Goal: Task Accomplishment & Management: Manage account settings

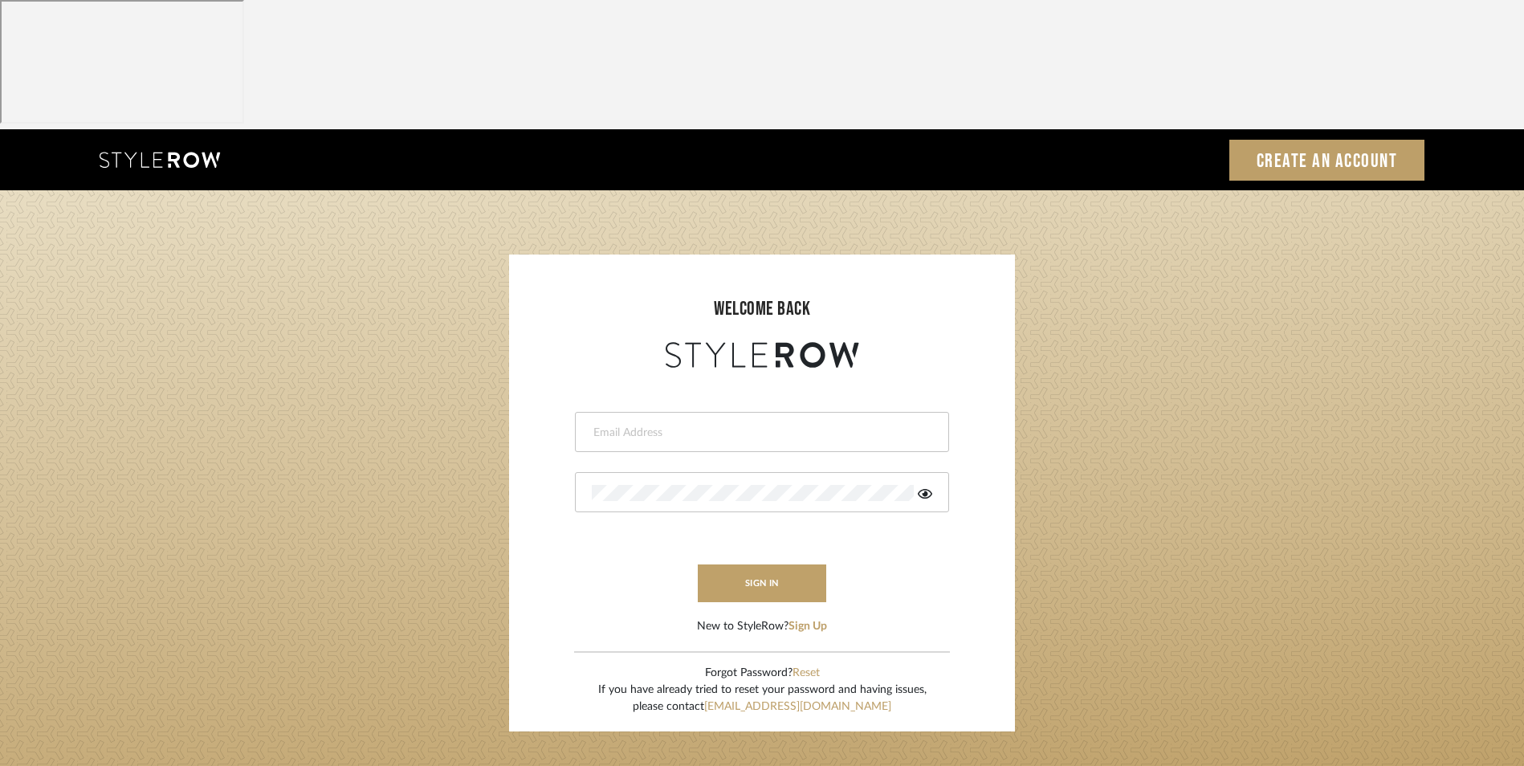
click at [749, 412] on div at bounding box center [762, 432] width 374 height 40
click at [746, 425] on input "email" at bounding box center [760, 433] width 336 height 16
type input "[EMAIL_ADDRESS][DOMAIN_NAME]"
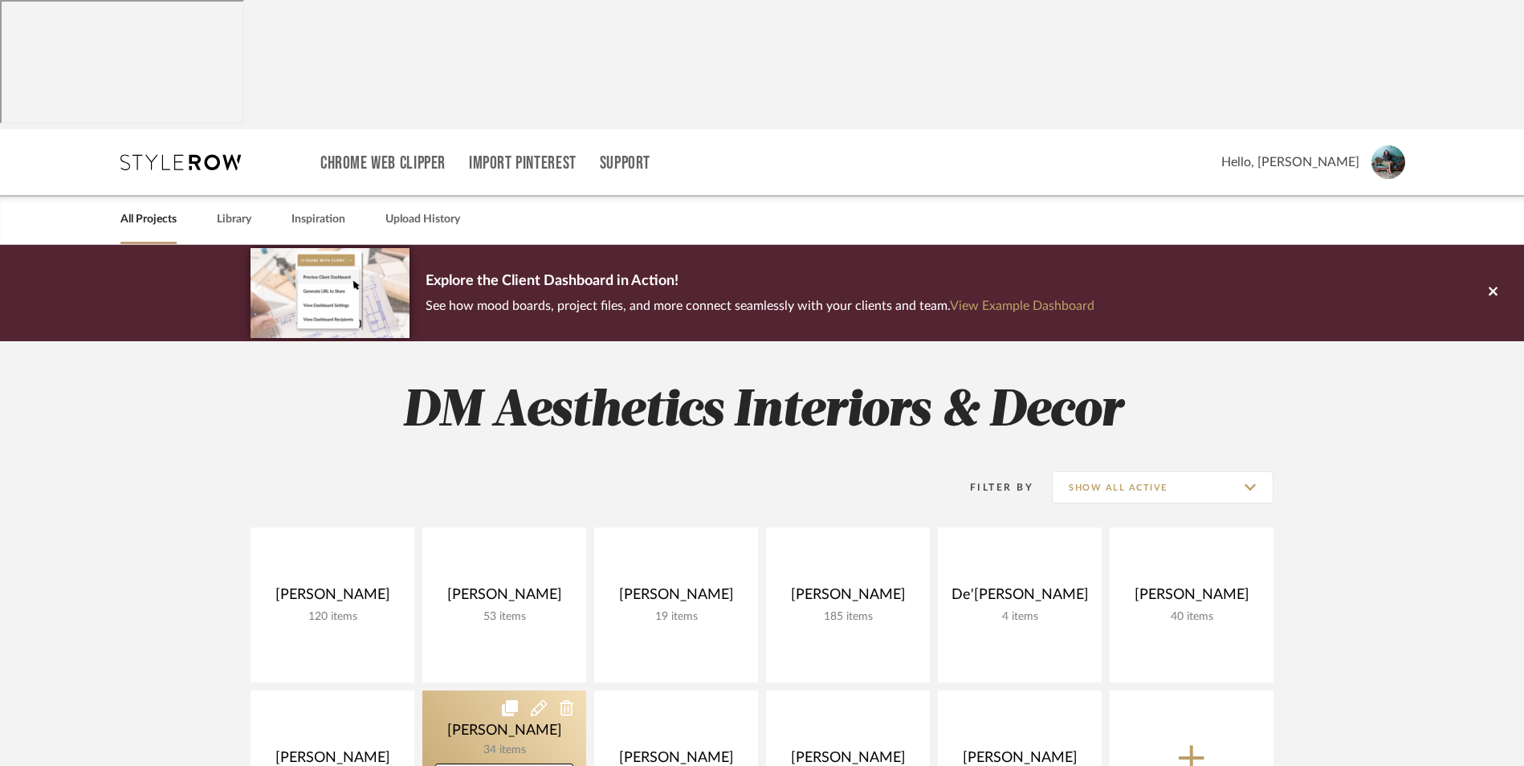
click at [523, 690] on link at bounding box center [504, 767] width 164 height 155
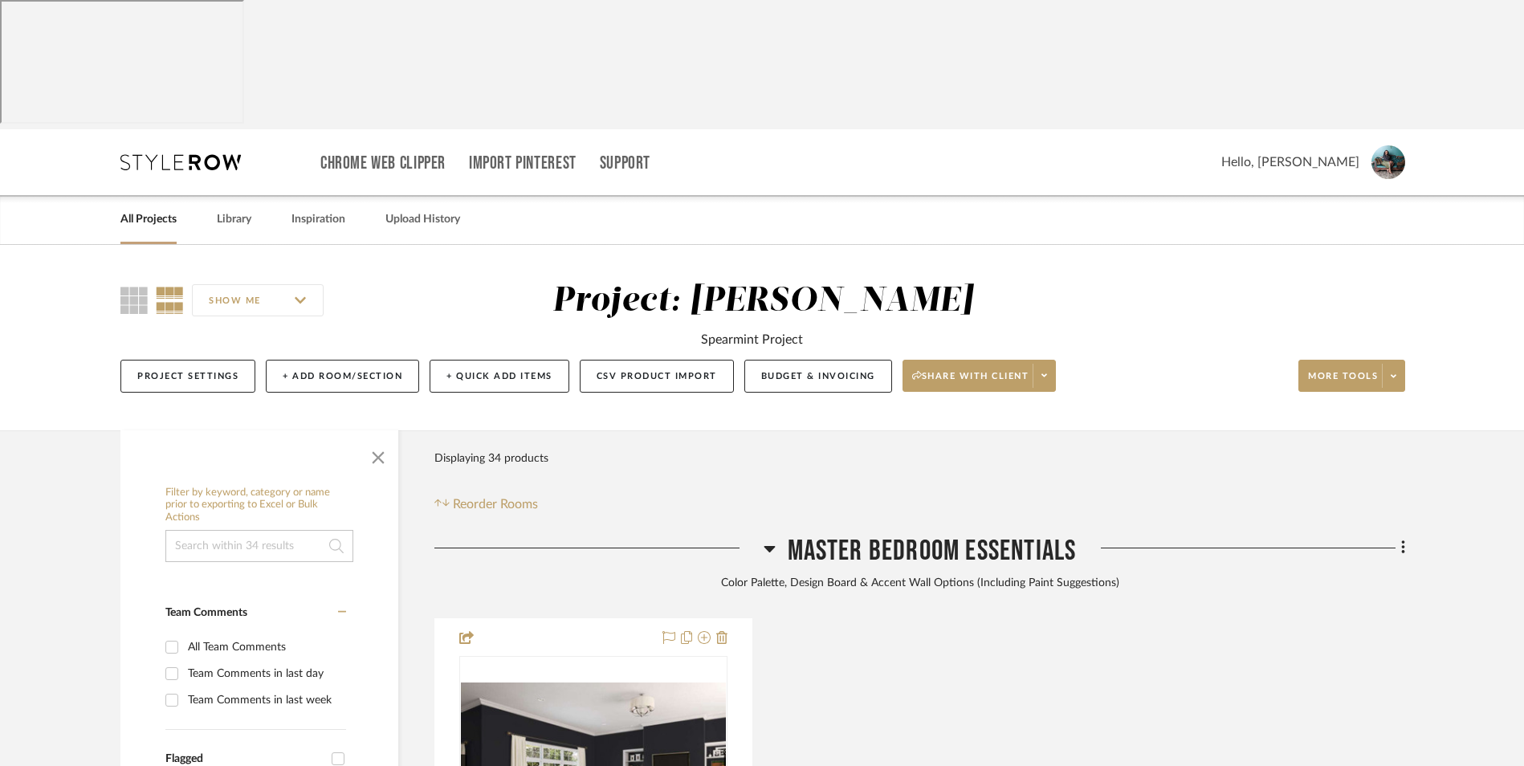
click at [771, 546] on icon at bounding box center [768, 549] width 11 height 6
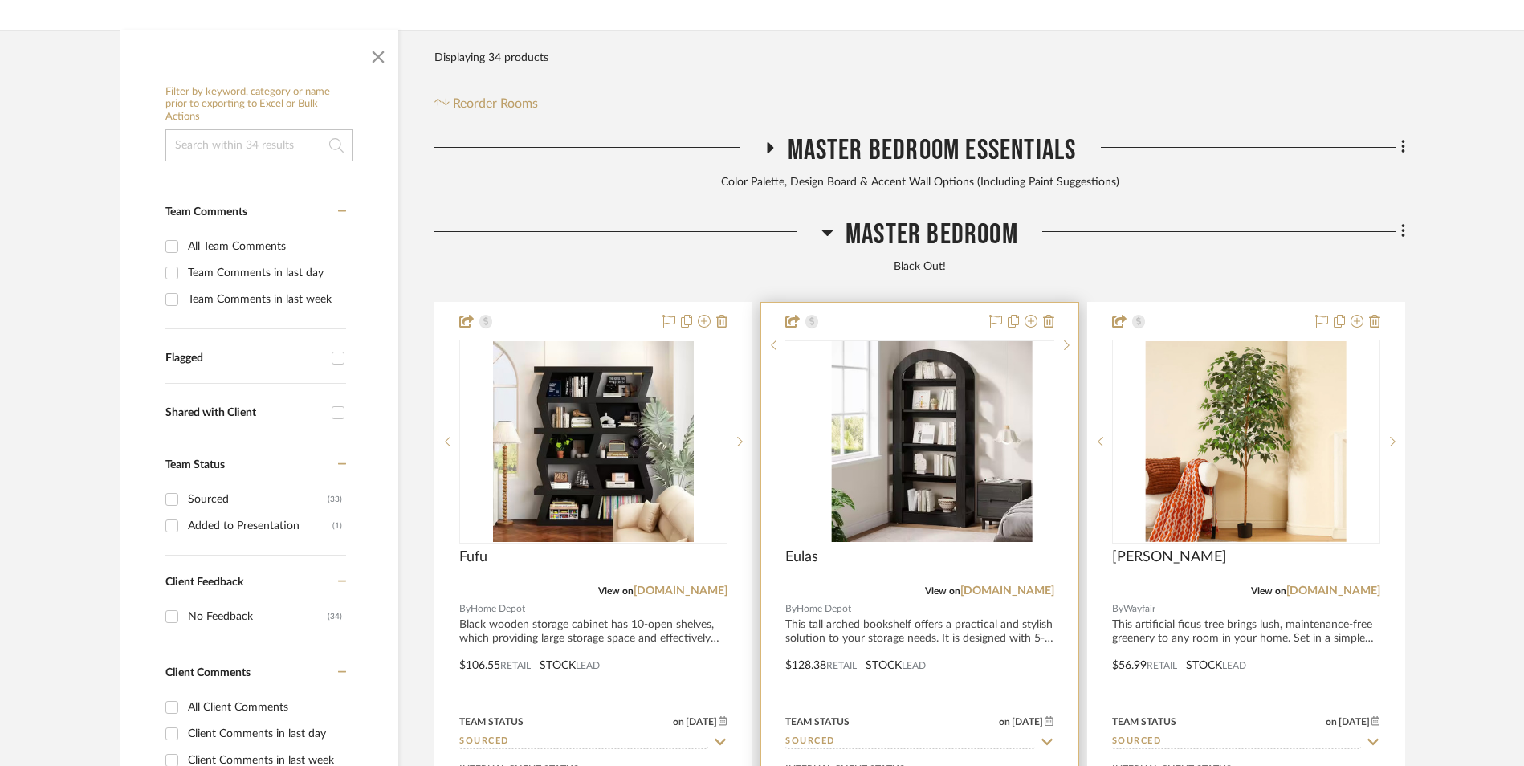
scroll to position [401, 0]
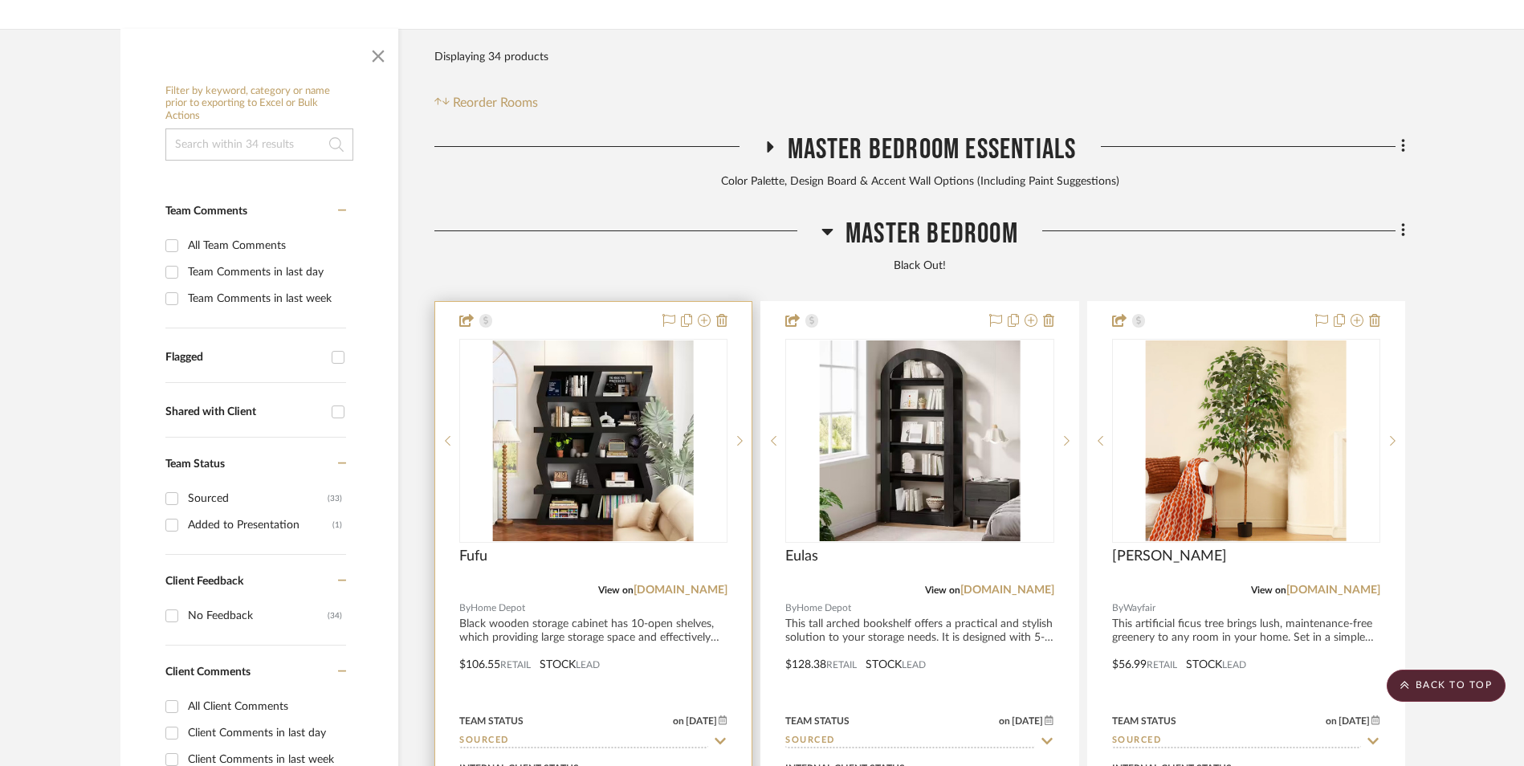
click at [619, 383] on img "0" at bounding box center [593, 440] width 201 height 201
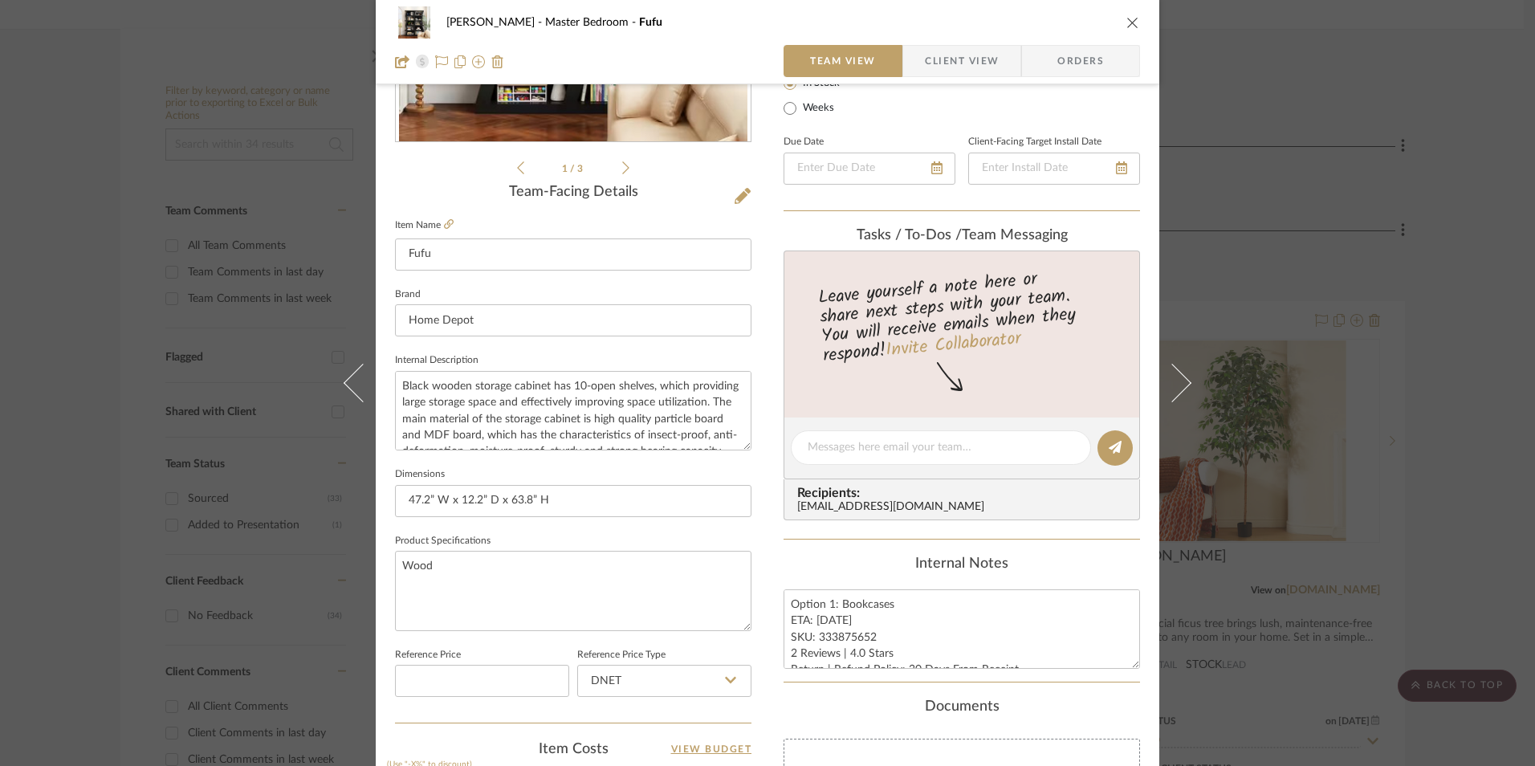
scroll to position [321, 0]
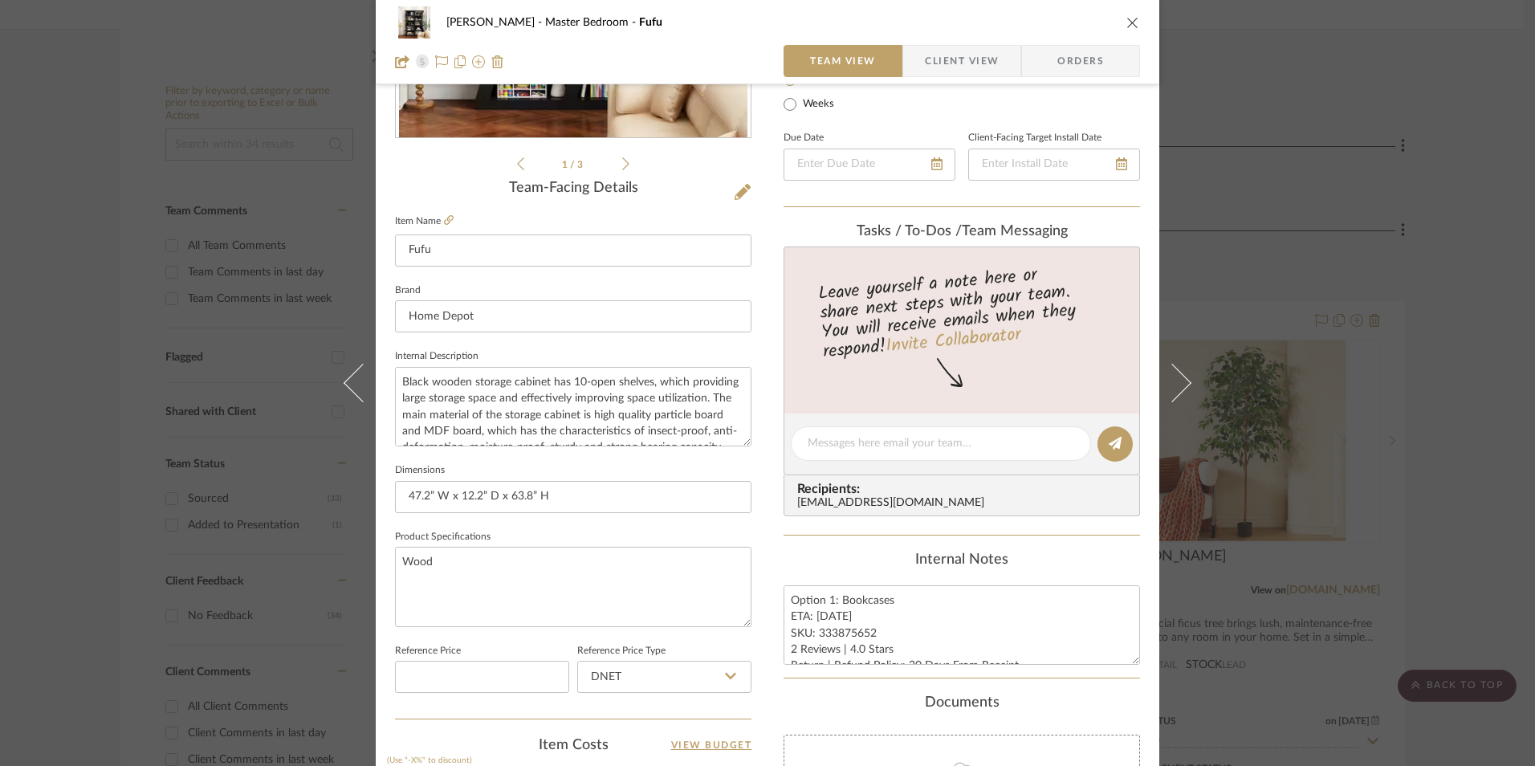
click at [1359, 437] on div "LaMarion Patterson Master Bedroom Fufu Team View Client View Orders 1 / 3 Team-…" at bounding box center [767, 383] width 1535 height 766
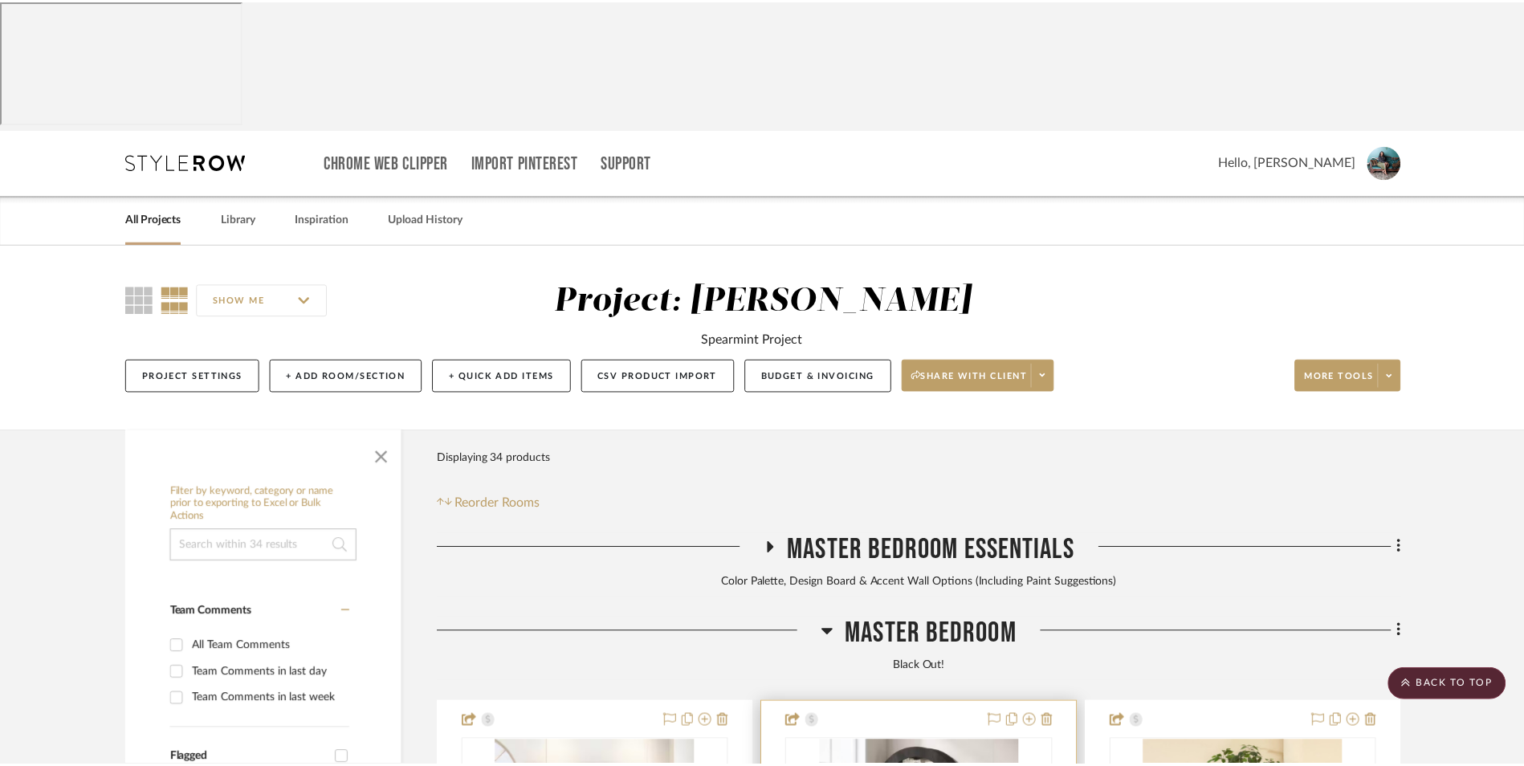
scroll to position [401, 0]
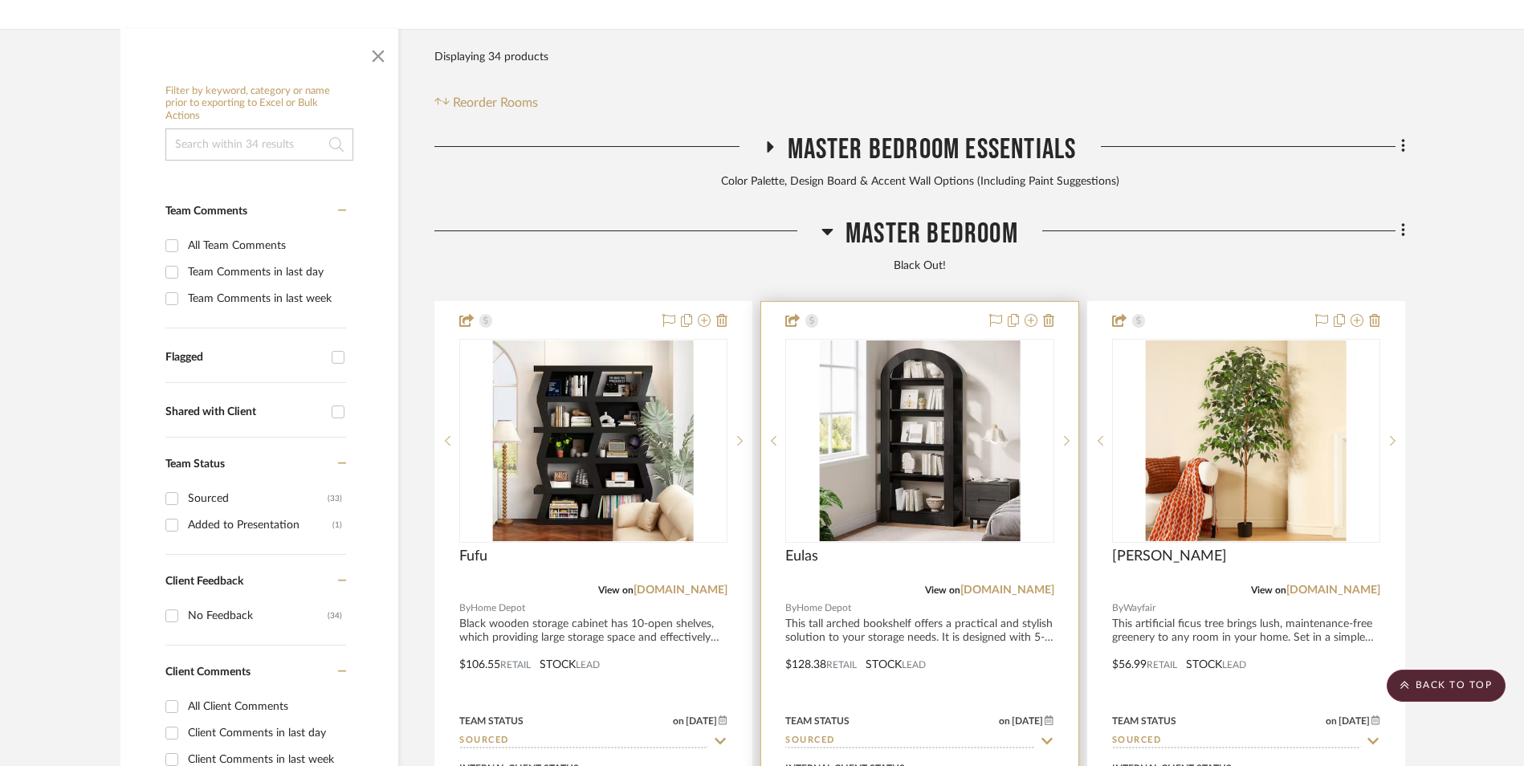
click at [857, 340] on img "0" at bounding box center [919, 440] width 201 height 201
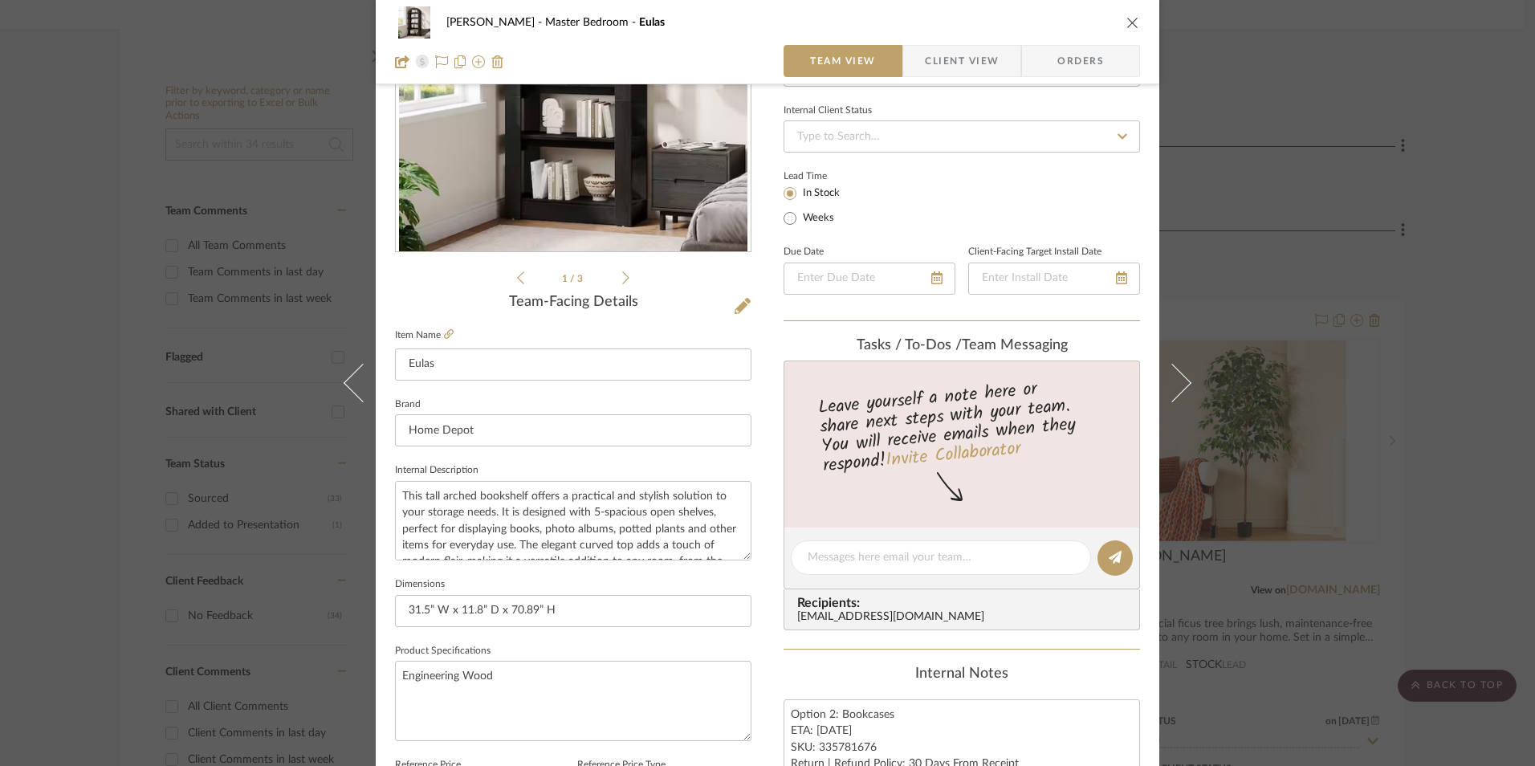
scroll to position [482, 0]
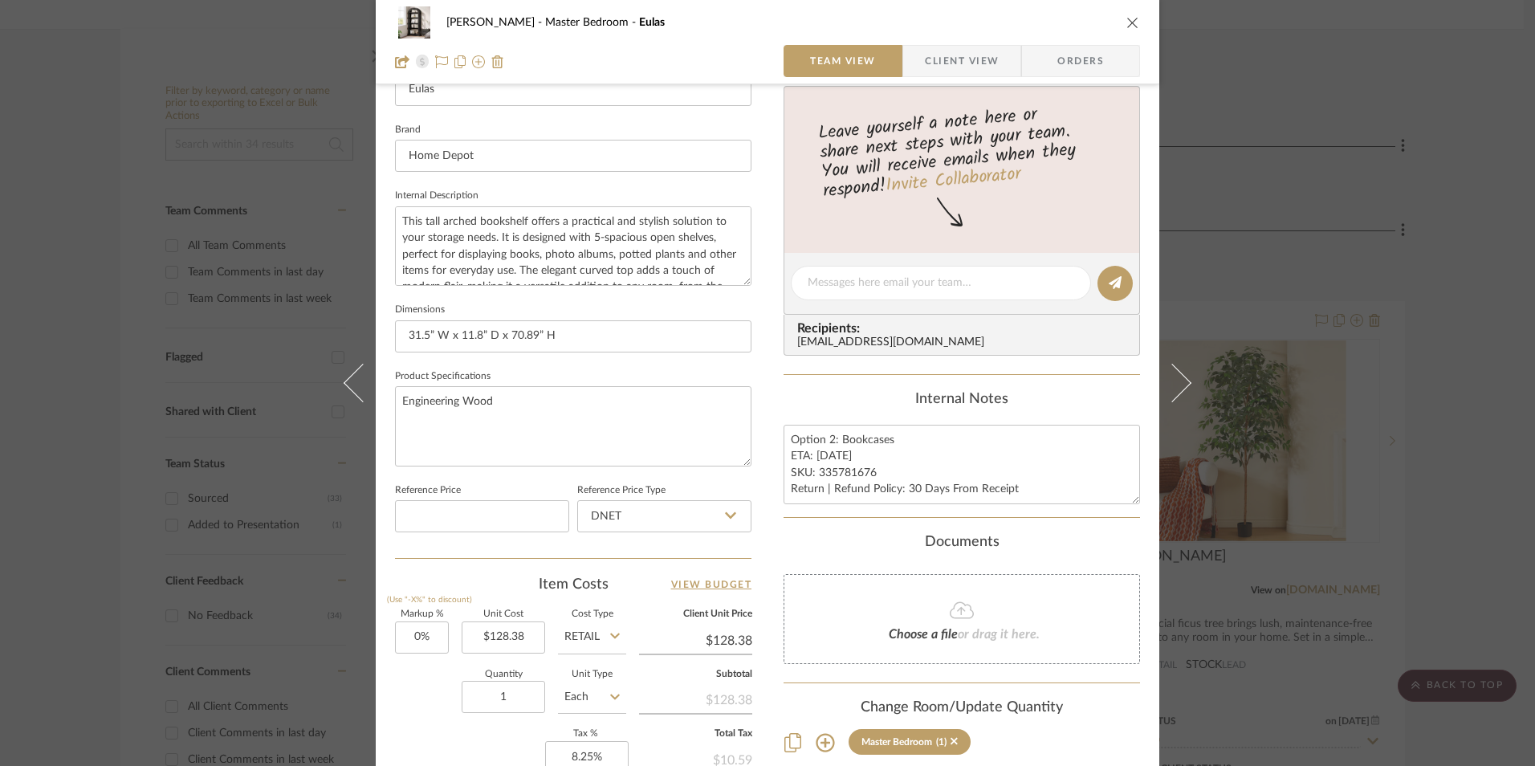
click at [1391, 429] on div "LaMarion Patterson Master Bedroom Eulas Team View Client View Orders 1 / 3 Team…" at bounding box center [767, 383] width 1535 height 766
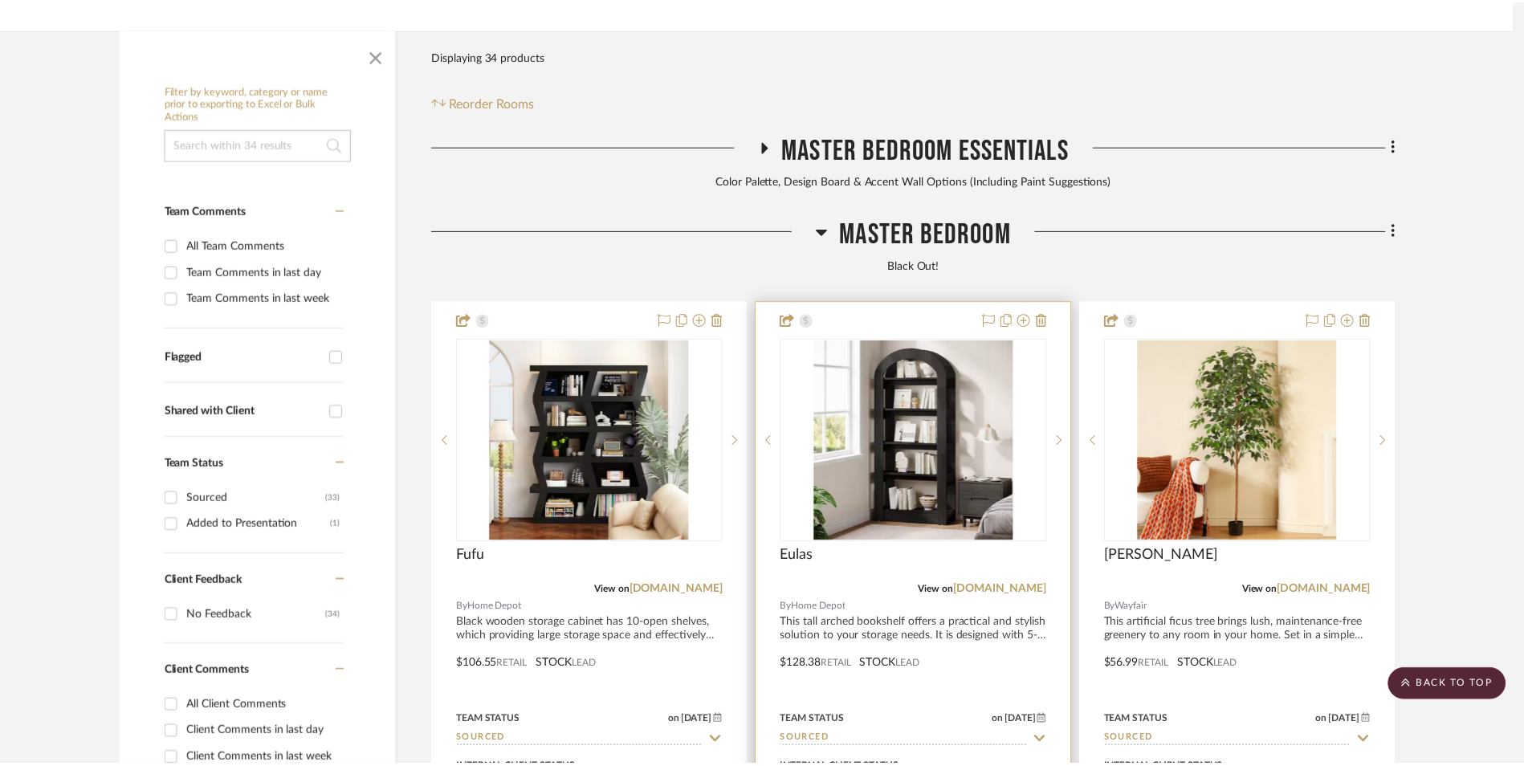
scroll to position [401, 0]
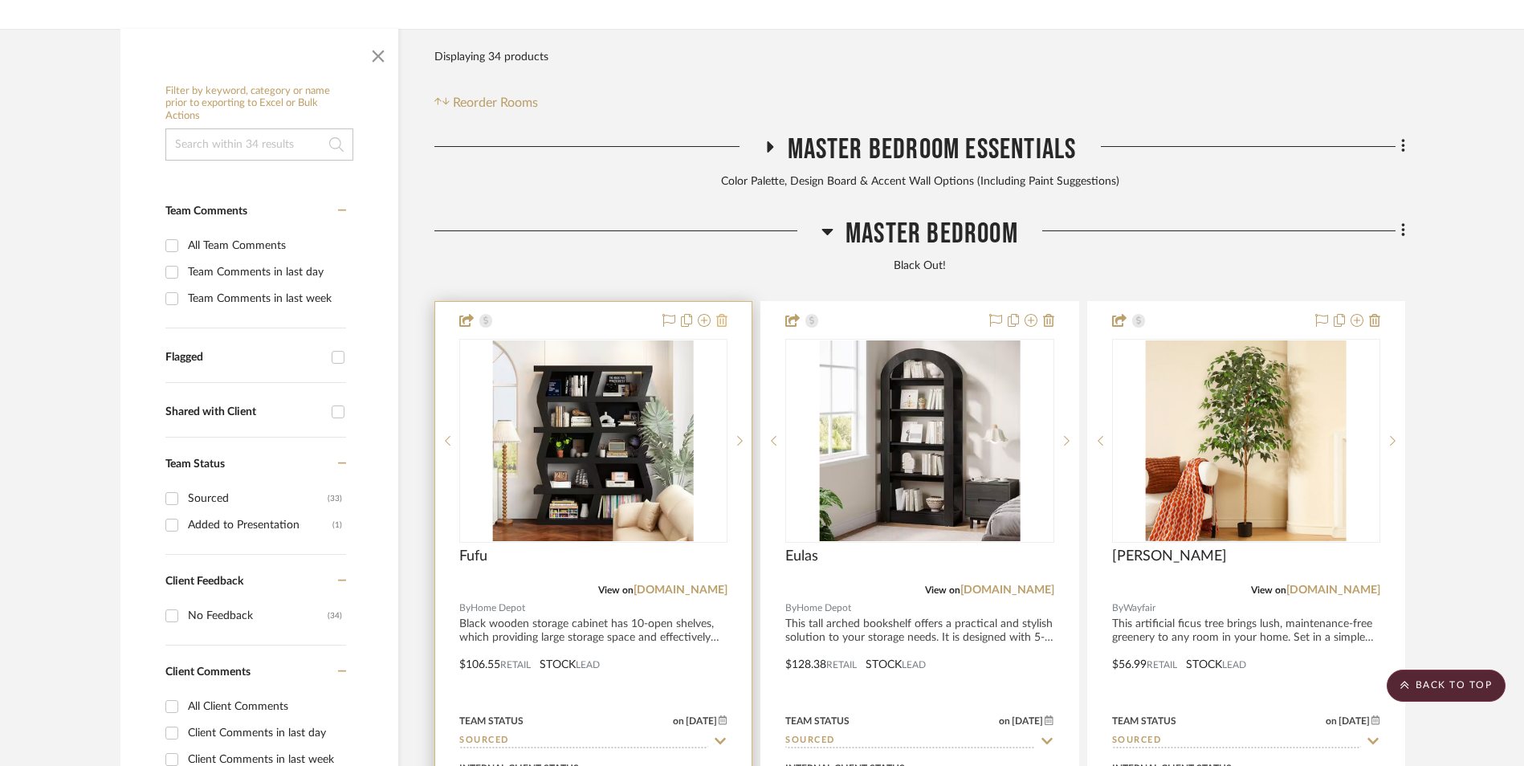
click at [722, 314] on icon at bounding box center [721, 320] width 11 height 13
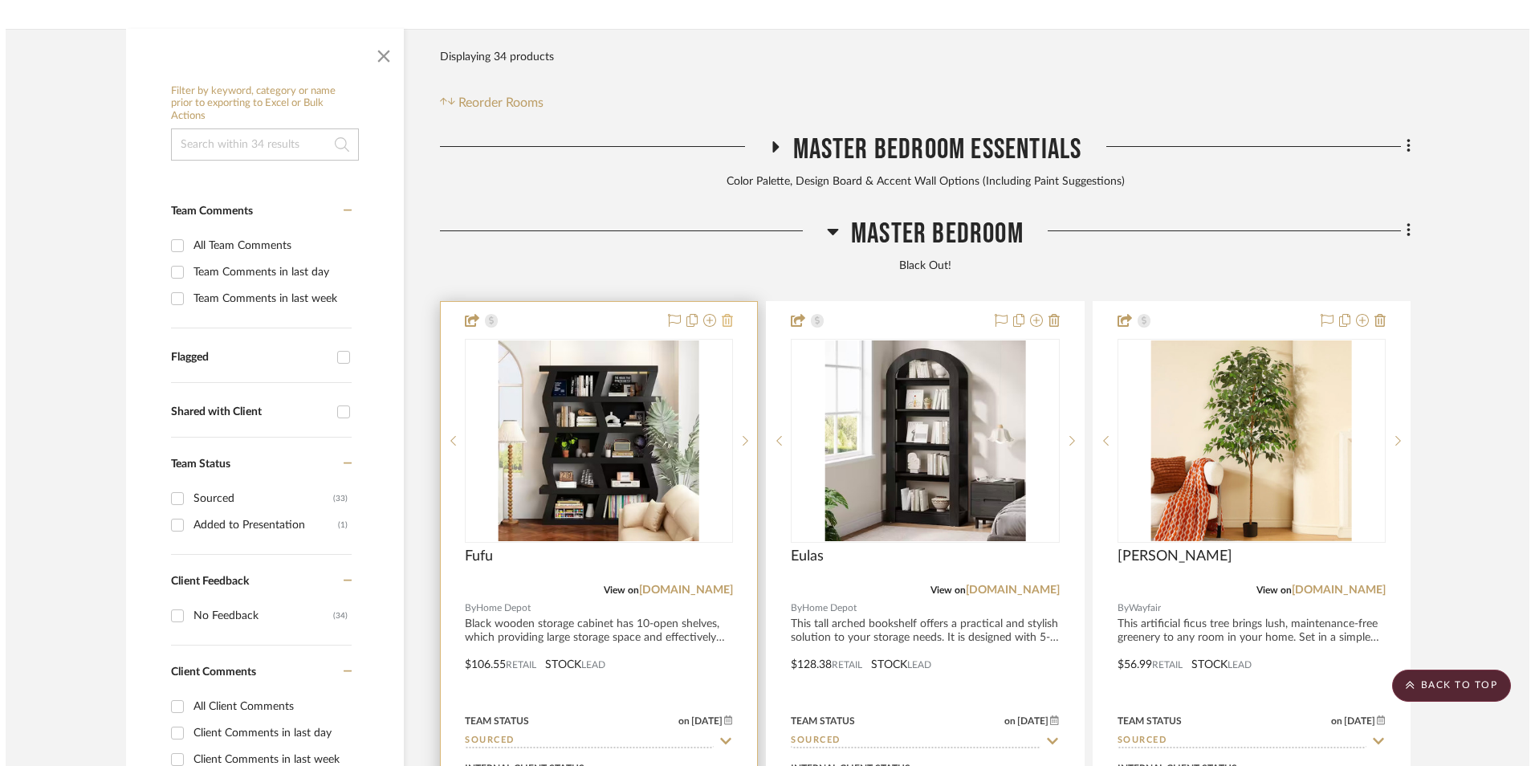
scroll to position [0, 0]
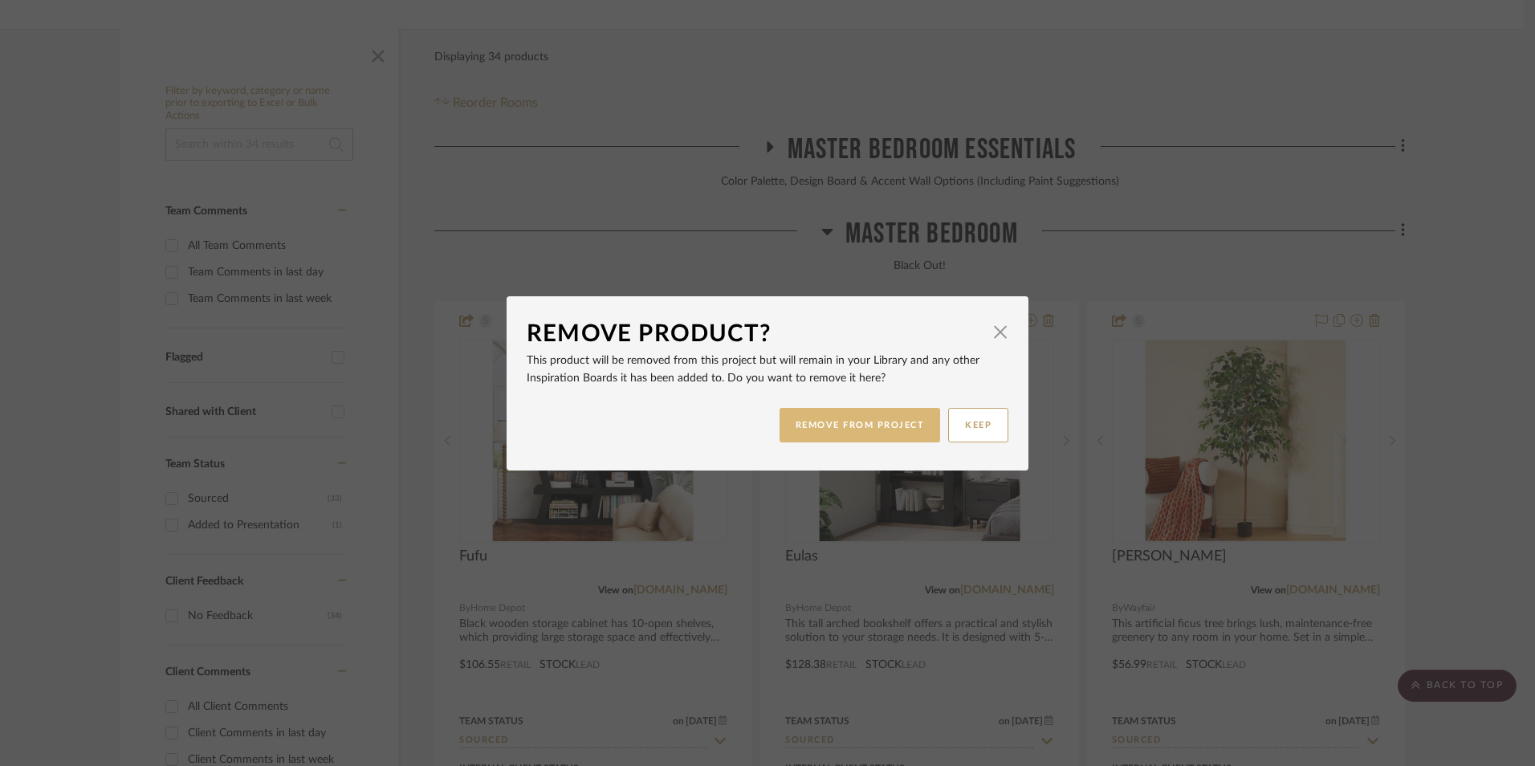
drag, startPoint x: 889, startPoint y: 412, endPoint x: 927, endPoint y: 416, distance: 37.9
click at [889, 412] on button "REMOVE FROM PROJECT" at bounding box center [859, 425] width 161 height 35
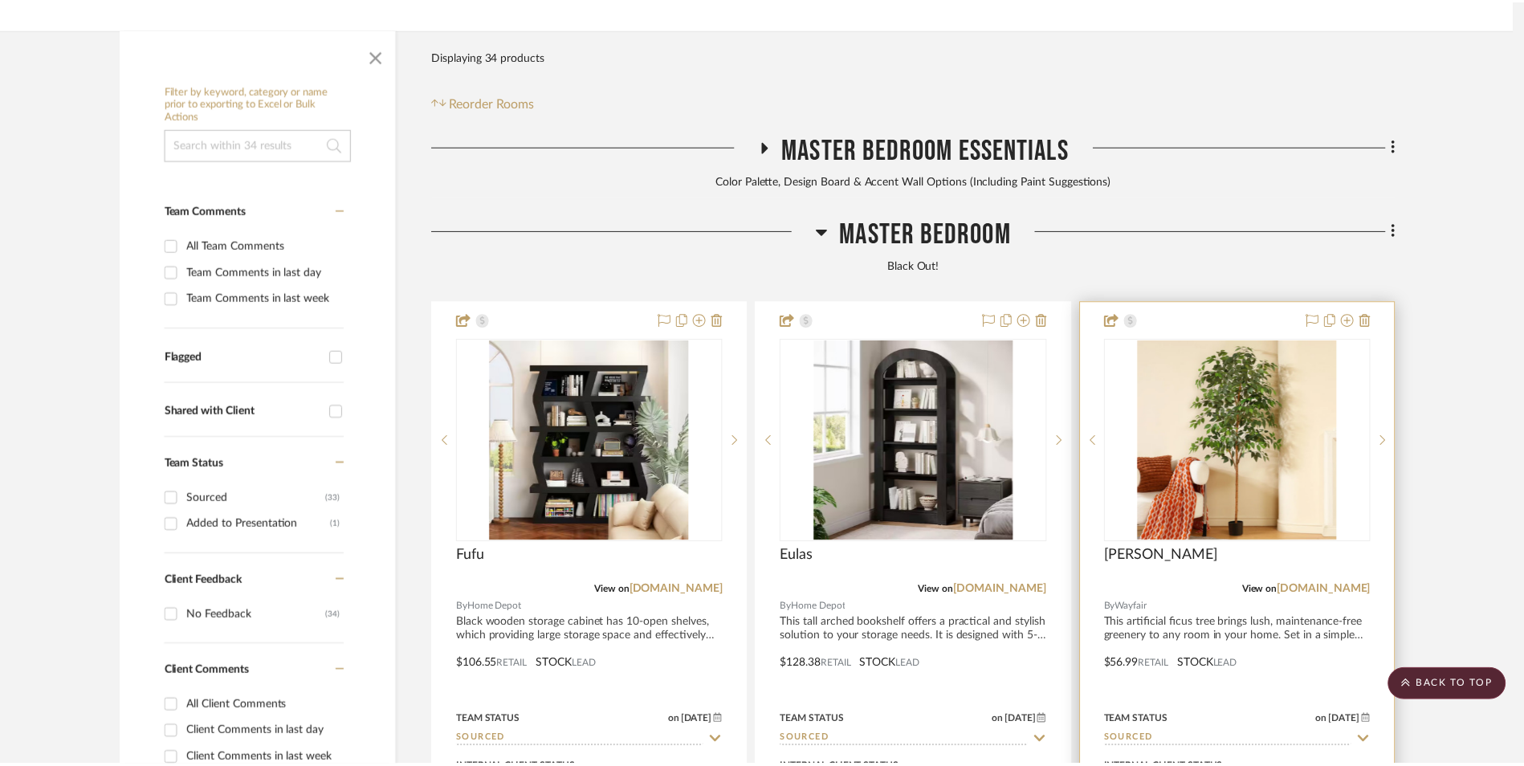
scroll to position [401, 0]
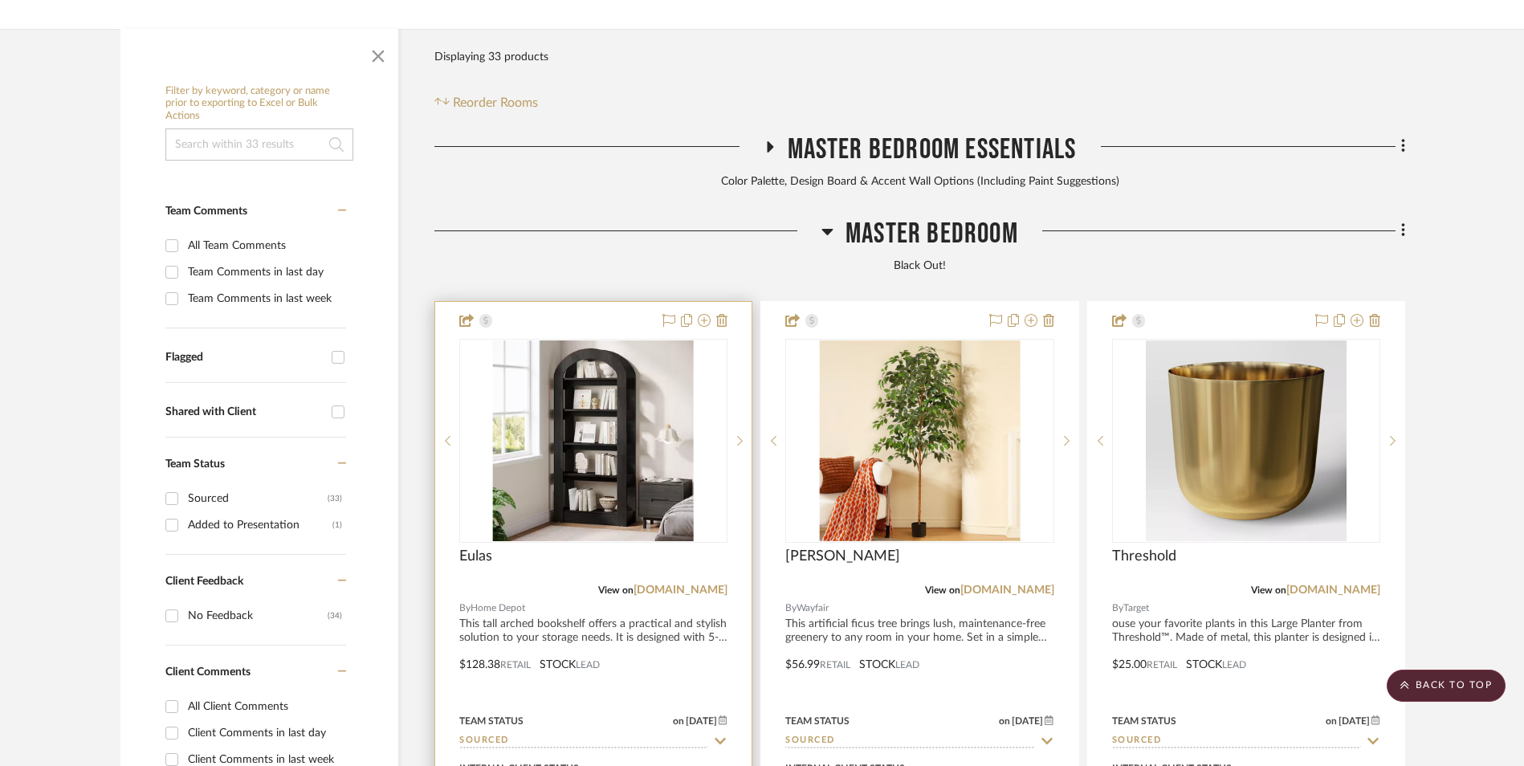
click at [592, 340] on img "0" at bounding box center [593, 440] width 201 height 201
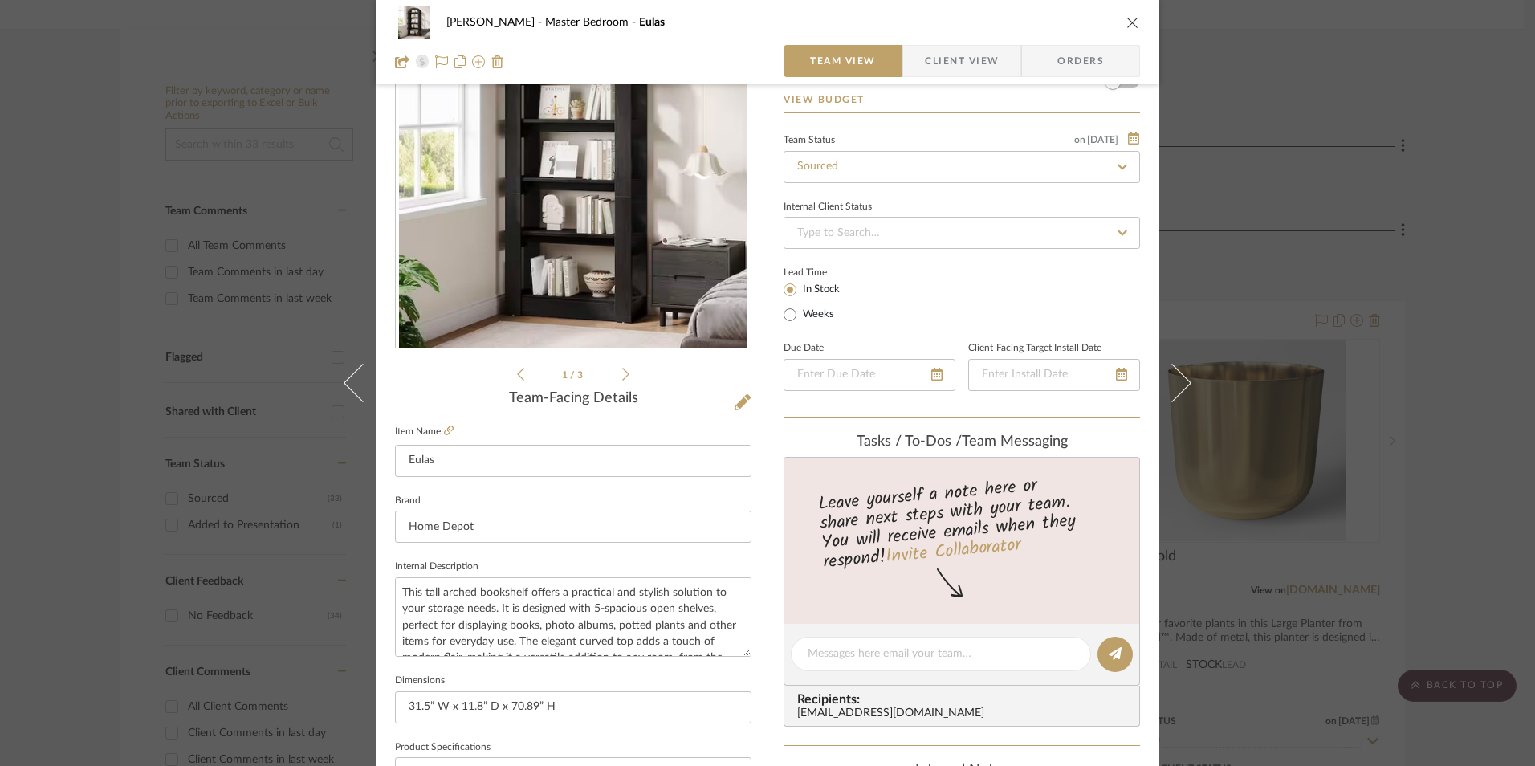
scroll to position [321, 0]
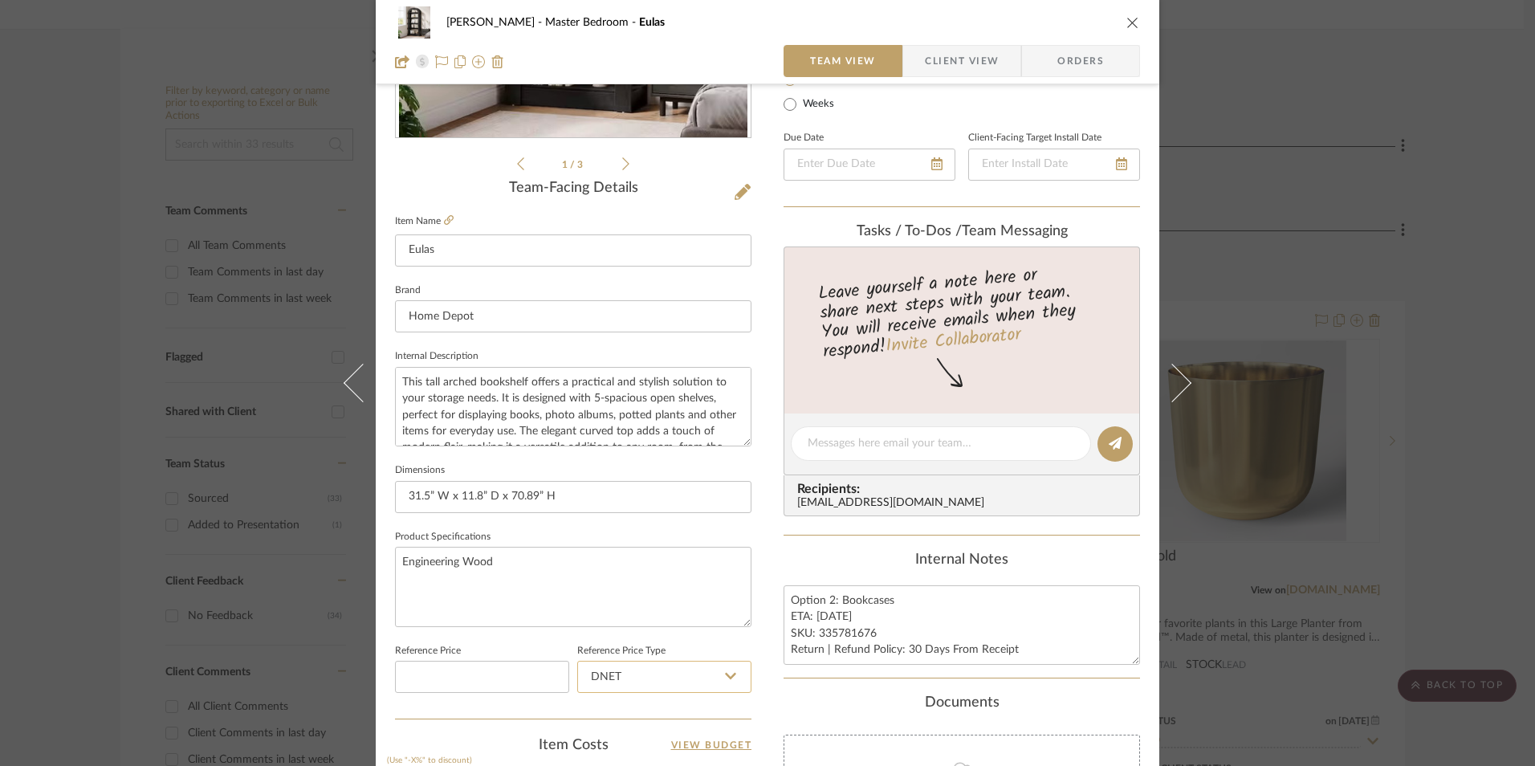
click at [648, 679] on input "DNET" at bounding box center [664, 677] width 174 height 32
click at [652, 638] on div "Retail" at bounding box center [671, 636] width 198 height 41
type input "Retail"
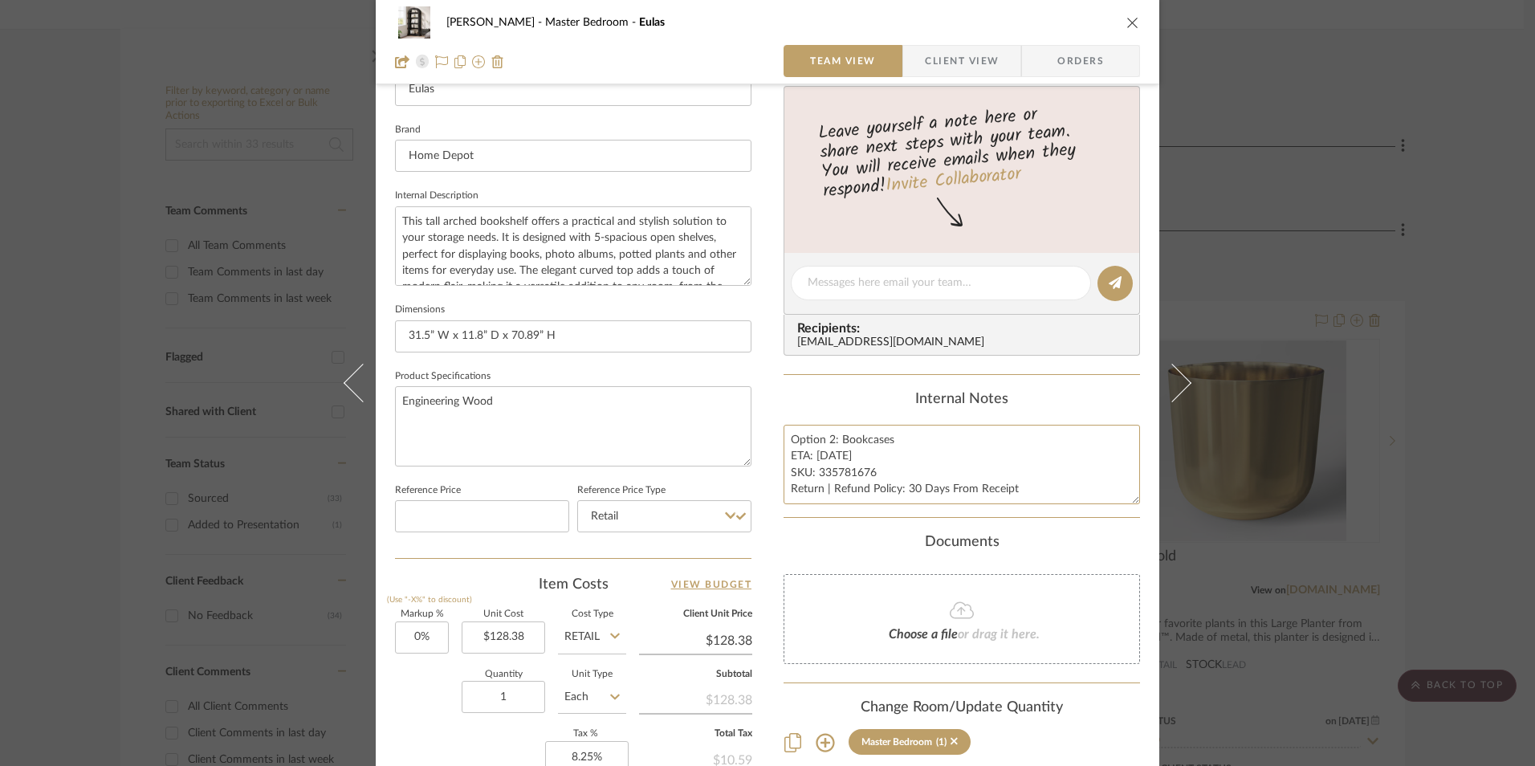
drag, startPoint x: 837, startPoint y: 437, endPoint x: 746, endPoint y: 439, distance: 91.5
click at [740, 439] on div "LaMarion Patterson Master Bedroom Eulas Team View Client View Orders 1 / 3 Team…" at bounding box center [767, 271] width 783 height 1483
type textarea "Bookcases ETA: 9.10.2025 SKU: 335781676 Return | Refund Policy: 30 Days From Re…"
click at [815, 401] on div "Internal Notes" at bounding box center [961, 400] width 356 height 18
click at [954, 71] on span "Client View" at bounding box center [962, 61] width 74 height 32
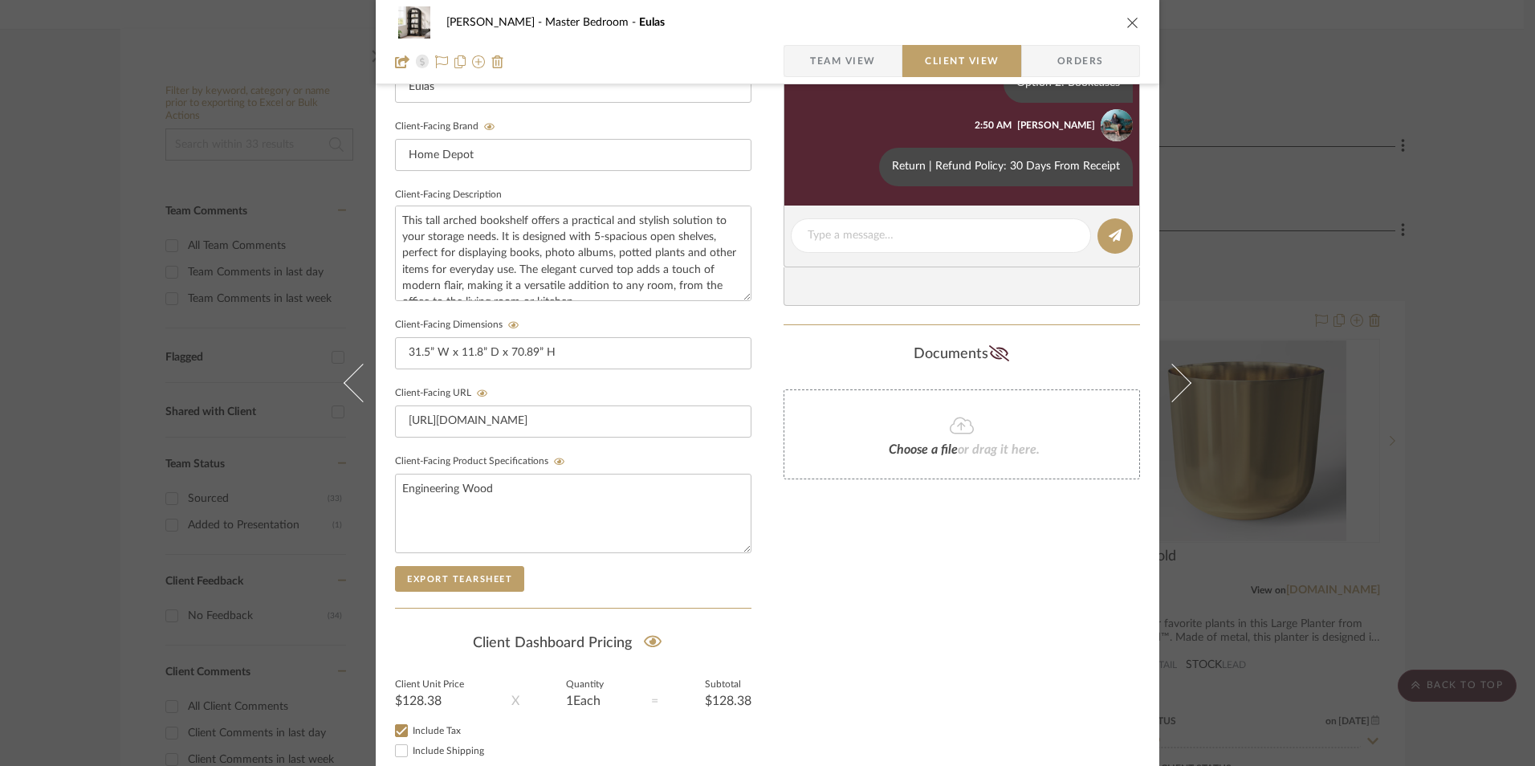
scroll to position [241, 0]
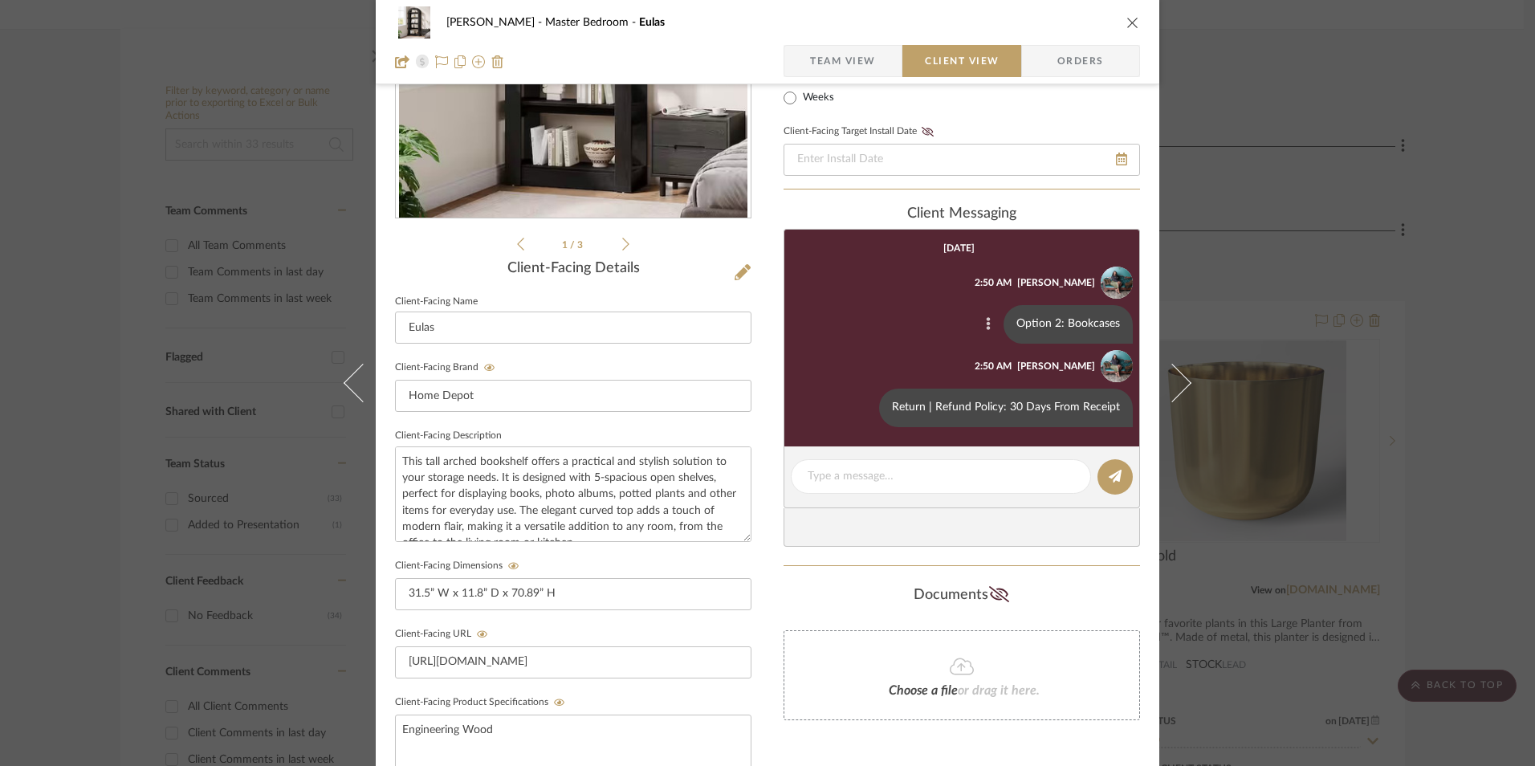
click at [987, 323] on icon at bounding box center [989, 324] width 4 height 13
click at [934, 309] on span "Edit Message" at bounding box center [910, 306] width 66 height 14
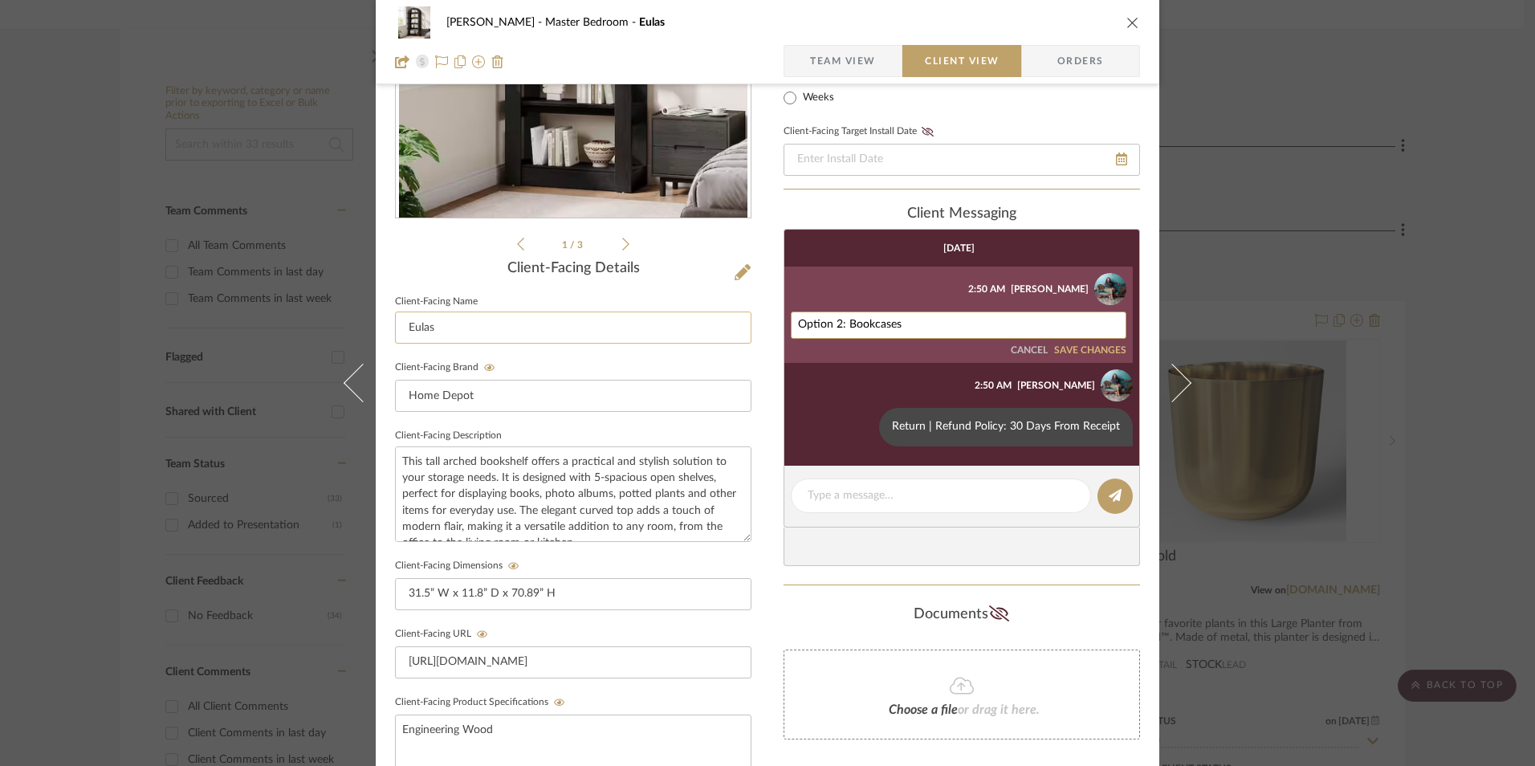
drag, startPoint x: 843, startPoint y: 322, endPoint x: 713, endPoint y: 319, distance: 130.1
click at [708, 322] on div "LaMarion Patterson Master Bedroom Eulas Team View Client View Orders 1 / 3 Clie…" at bounding box center [767, 439] width 783 height 1337
type textarea "Bookcases"
click at [1095, 353] on button "SAVE CHANGES" at bounding box center [1090, 350] width 72 height 11
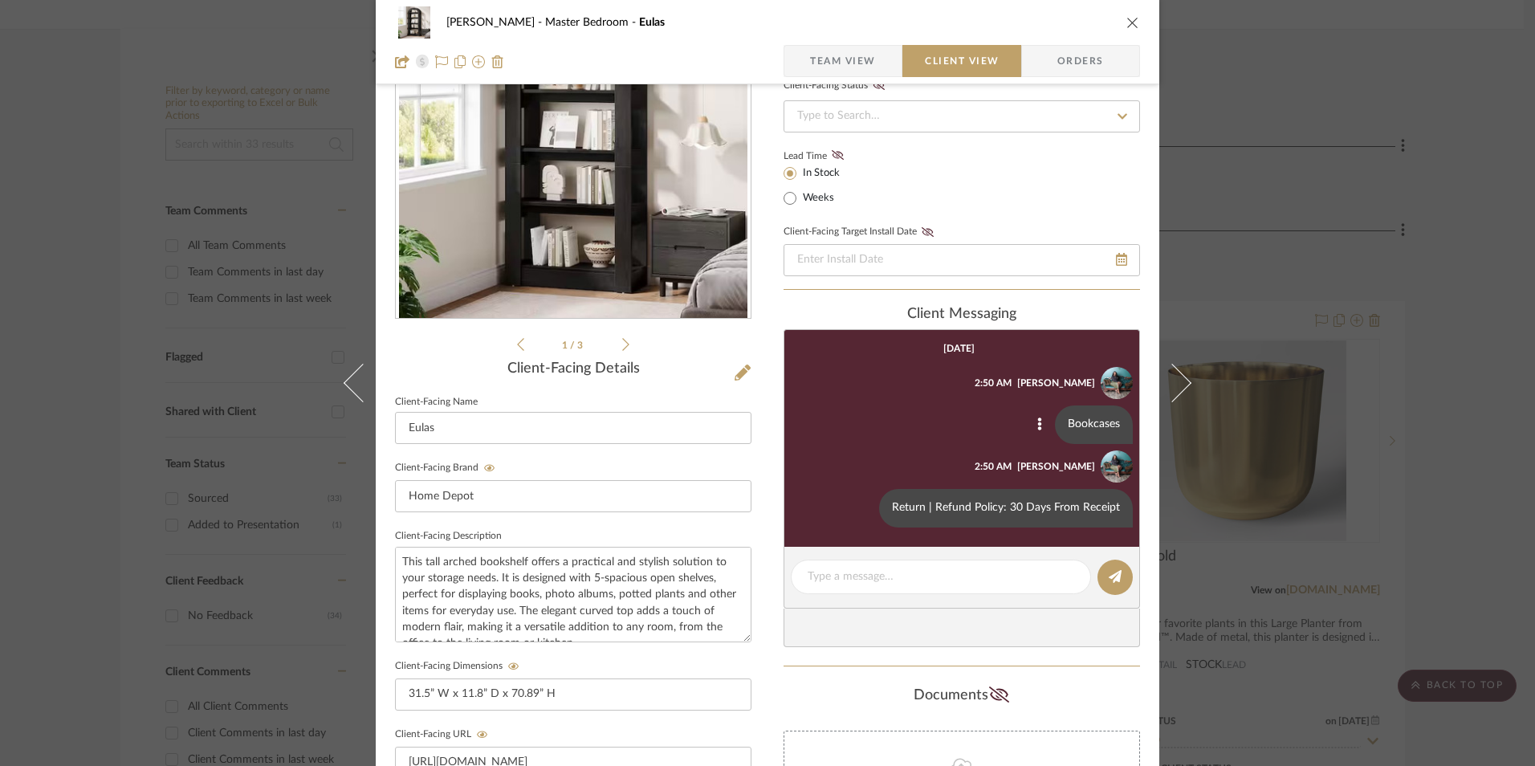
scroll to position [0, 0]
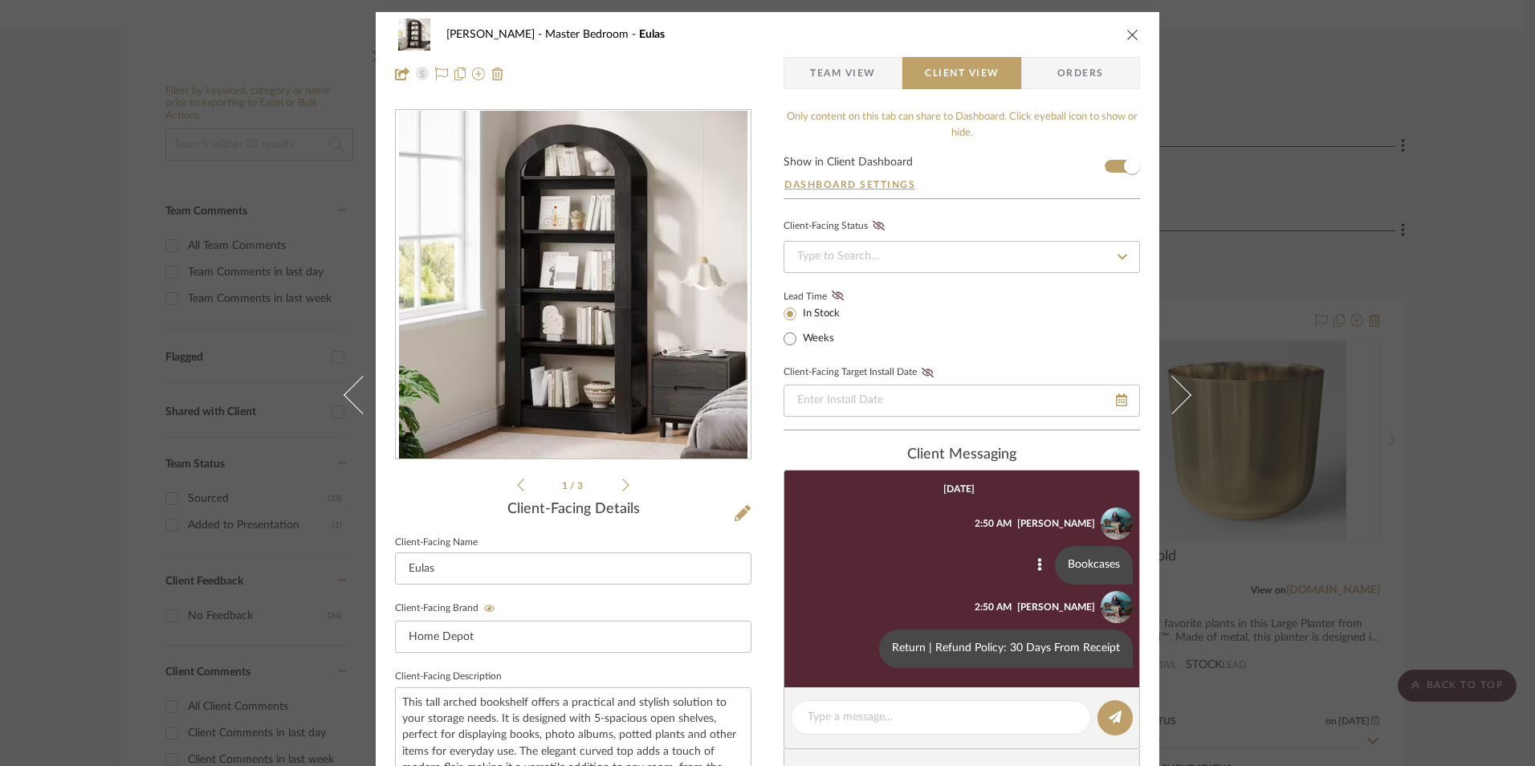
click at [1128, 34] on icon "close" at bounding box center [1132, 34] width 13 height 13
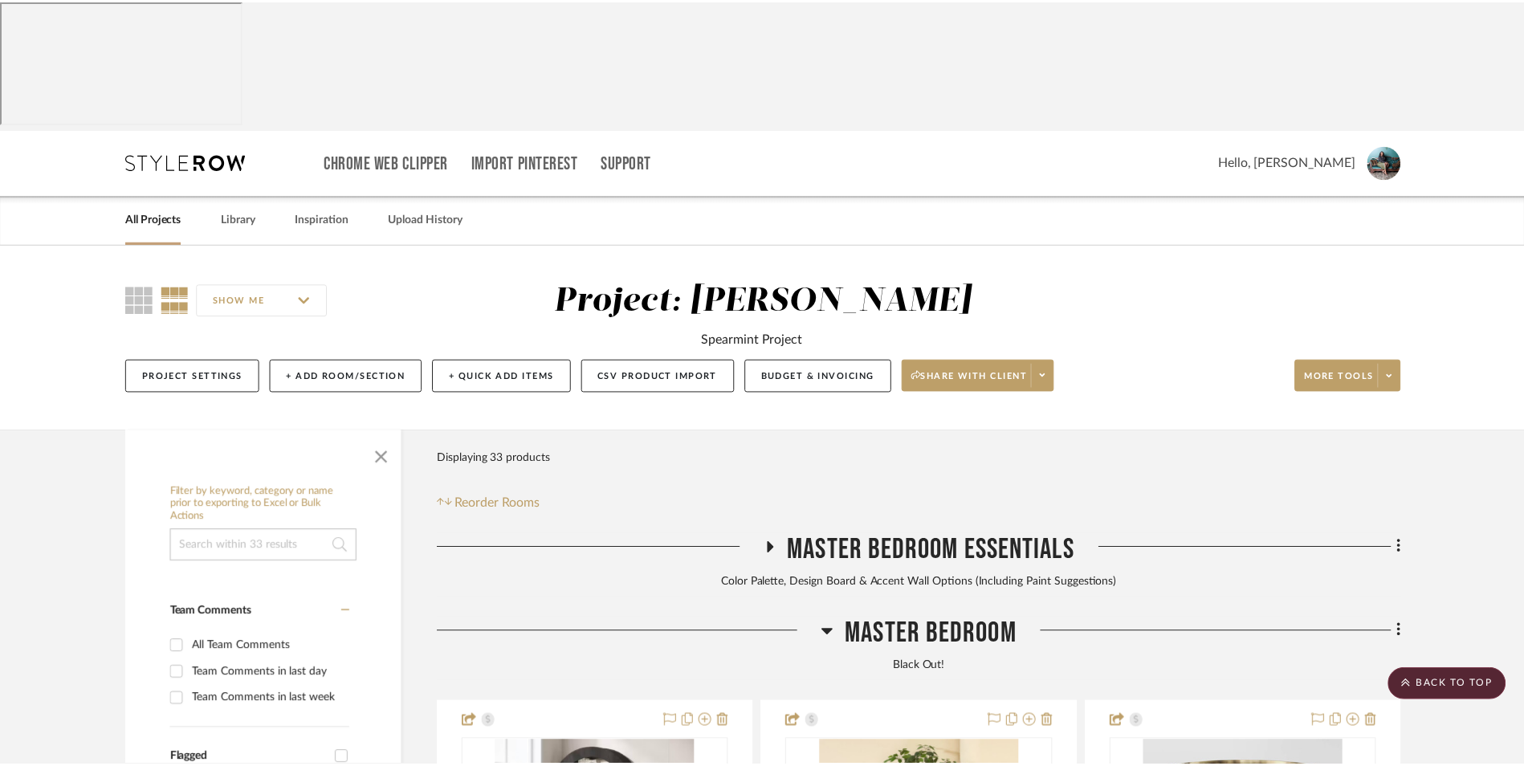
scroll to position [401, 0]
